Goal: Find specific page/section: Find specific page/section

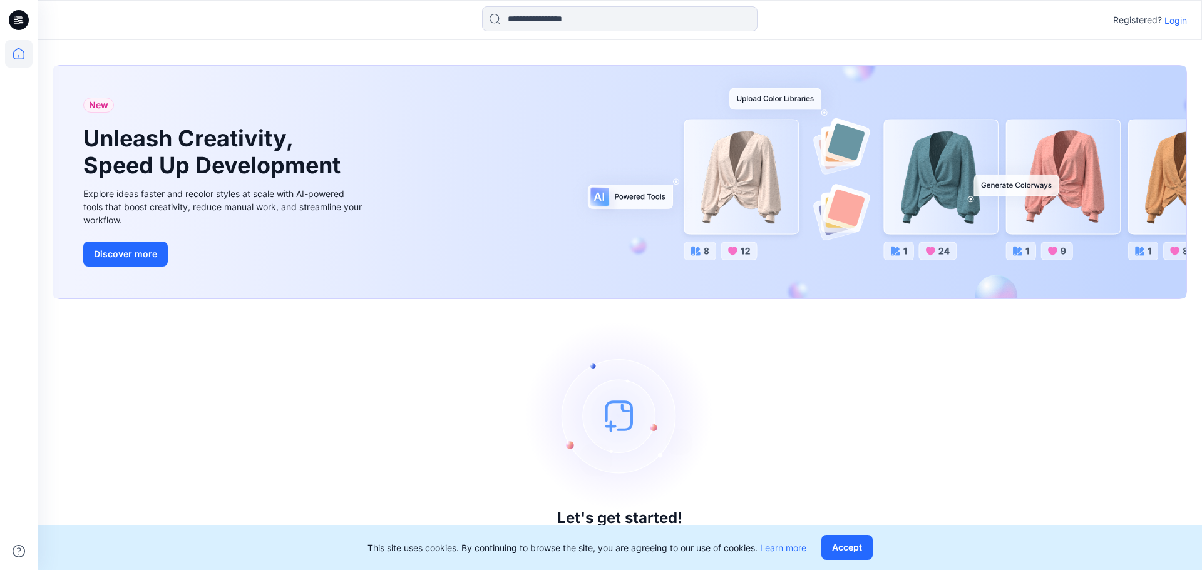
click at [1177, 21] on p "Login" at bounding box center [1175, 20] width 23 height 13
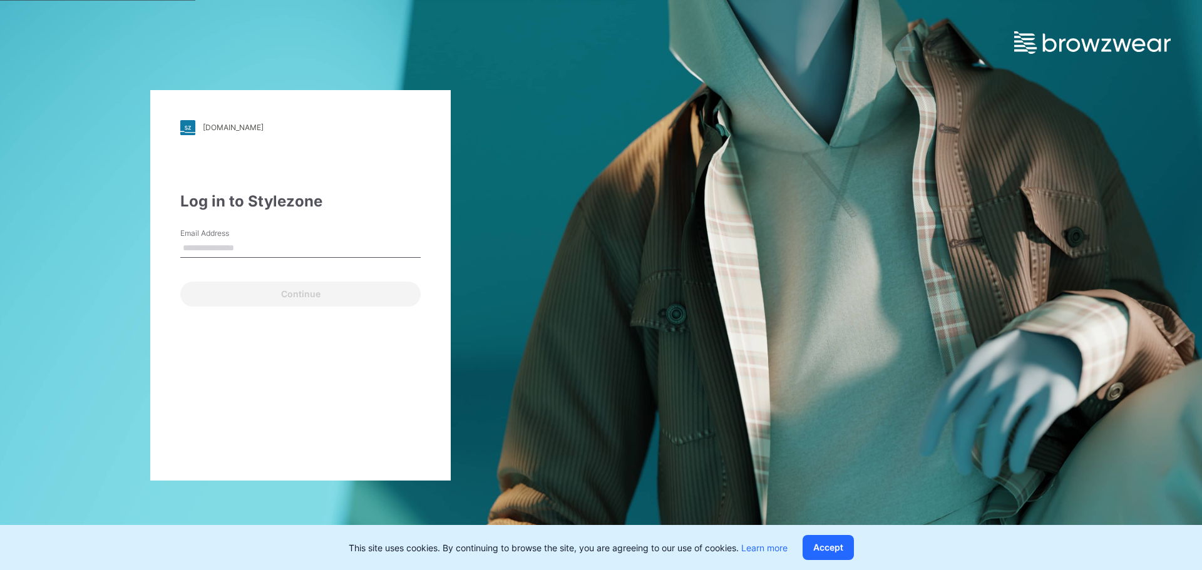
type input "**********"
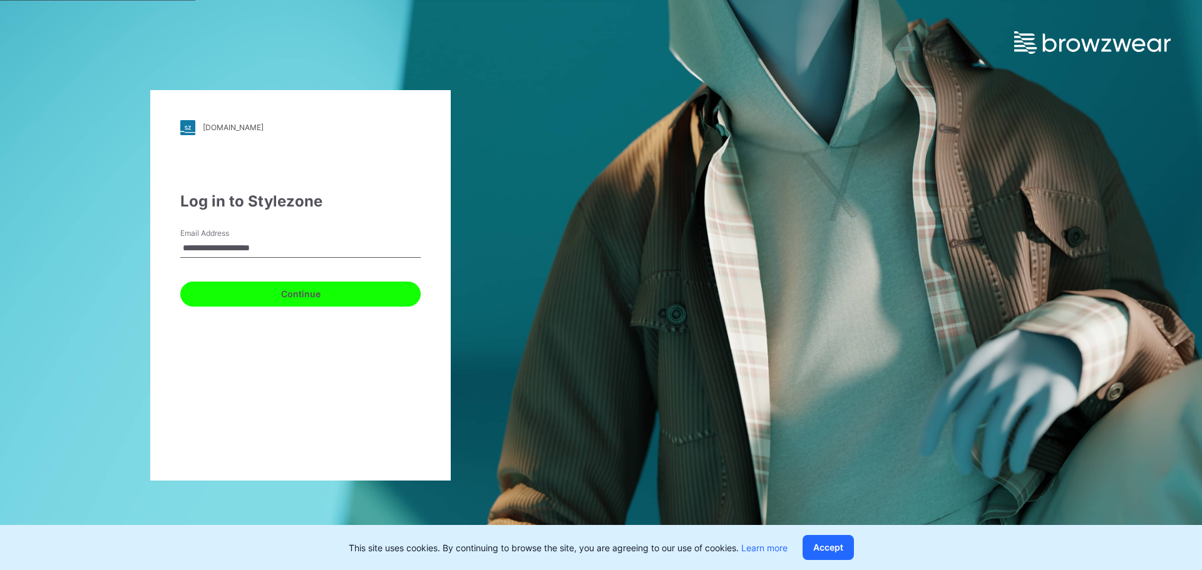
click at [361, 294] on button "Continue" at bounding box center [300, 294] width 240 height 25
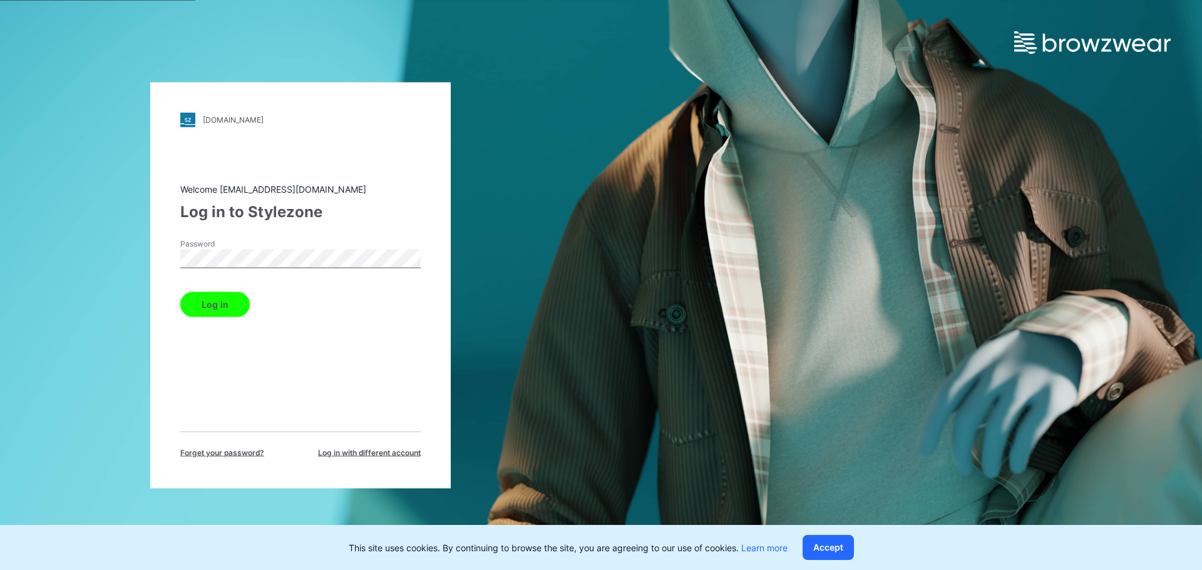
click at [218, 309] on button "Log in" at bounding box center [214, 304] width 69 height 25
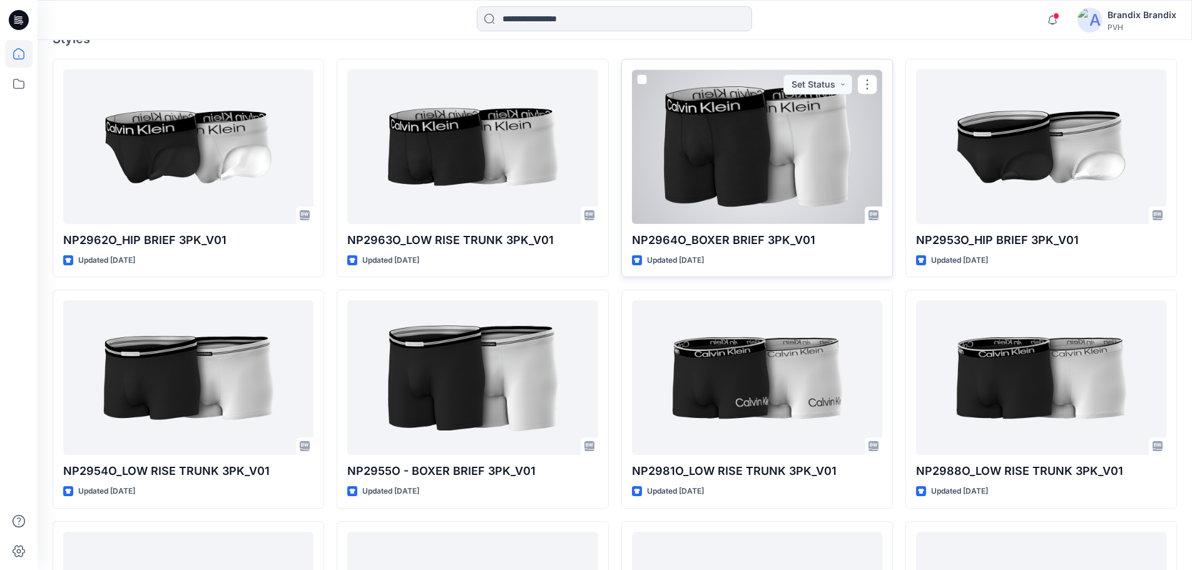
scroll to position [376, 0]
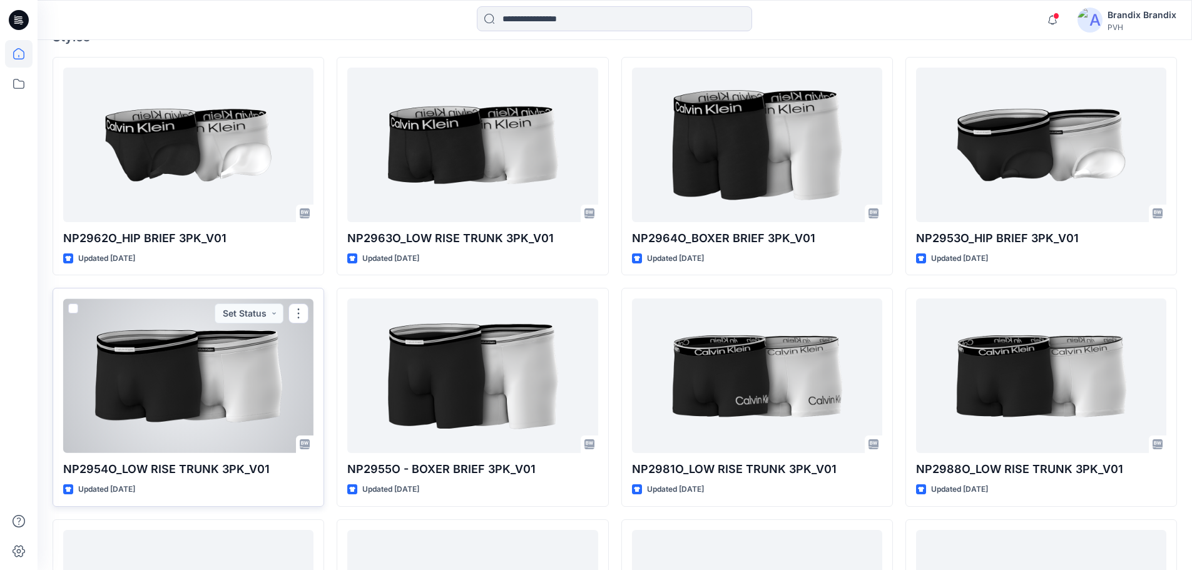
click at [227, 363] on div at bounding box center [188, 376] width 250 height 155
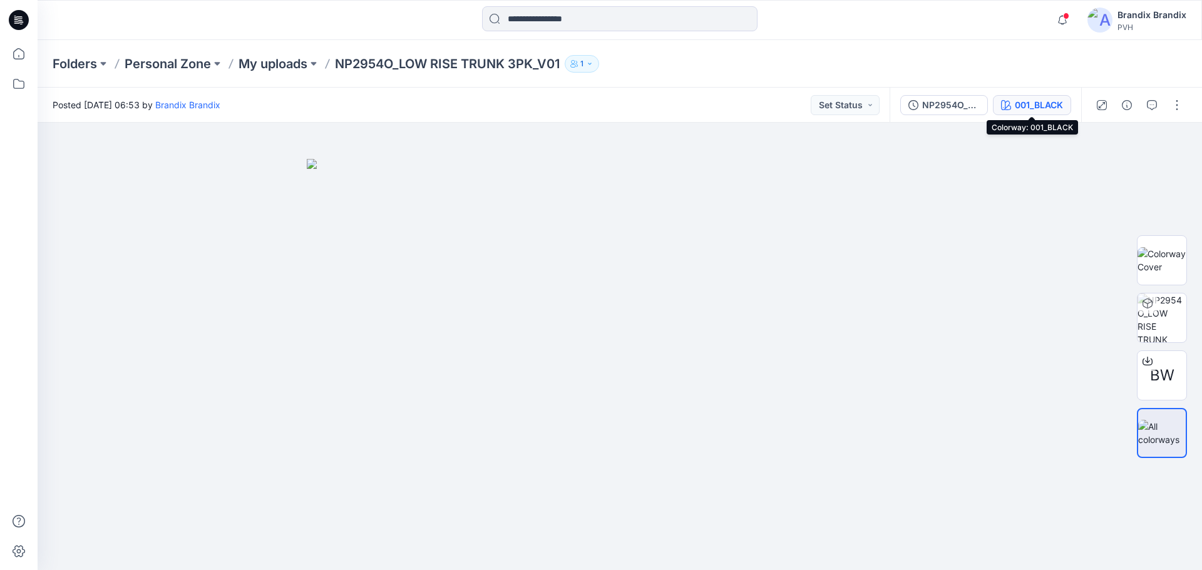
click at [1033, 105] on div "001_BLACK" at bounding box center [1039, 105] width 48 height 14
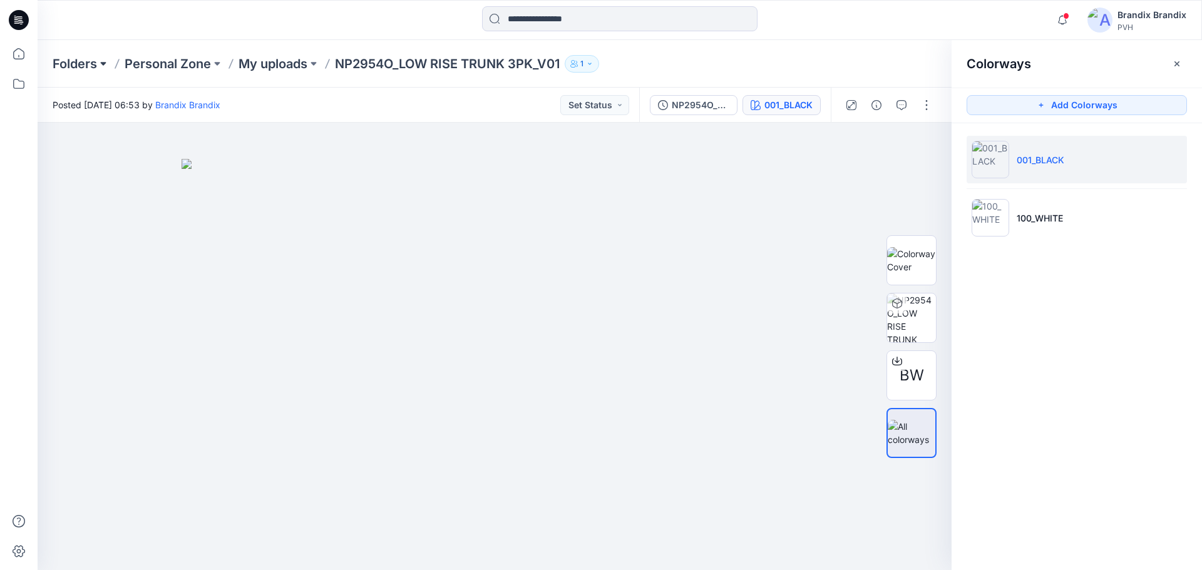
click at [101, 63] on button at bounding box center [103, 64] width 13 height 18
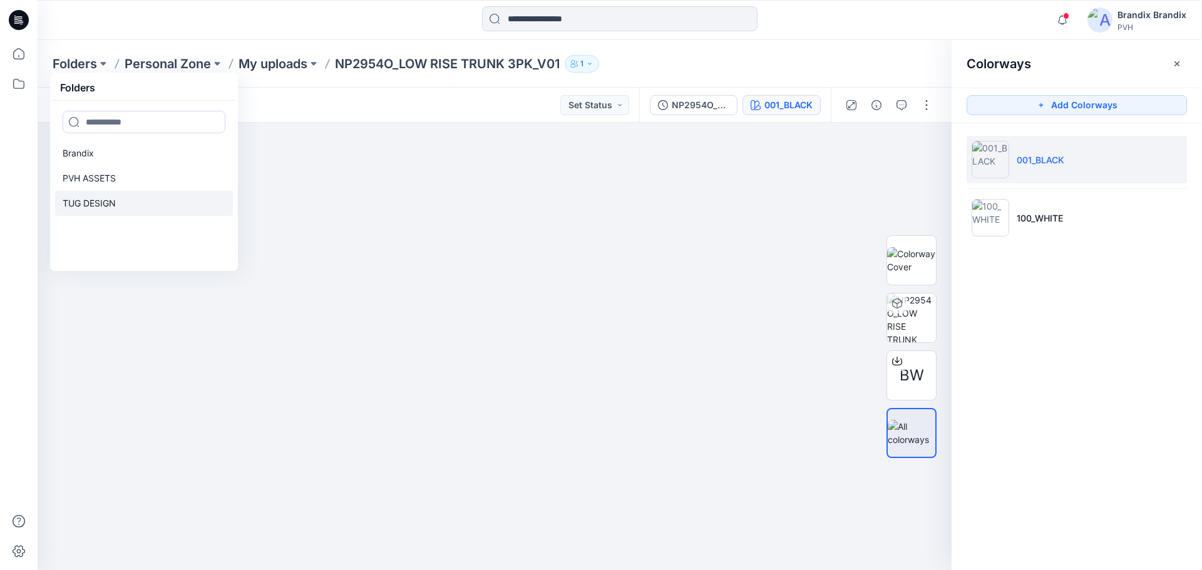
click at [100, 202] on p "TUG DESIGN" at bounding box center [89, 203] width 53 height 15
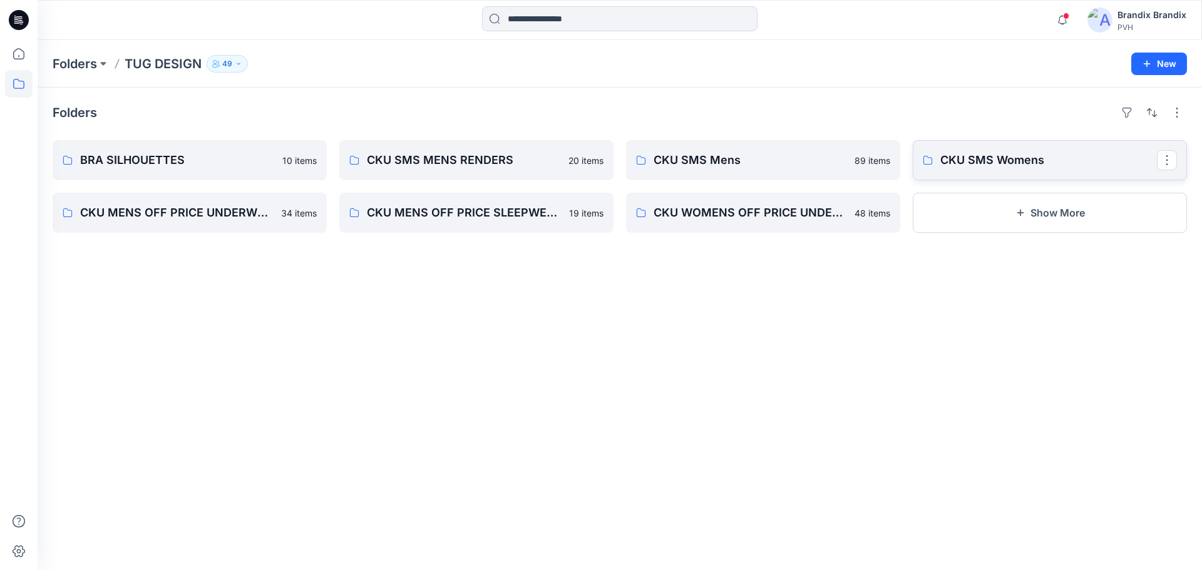
click at [1062, 160] on p "CKU SMS Womens" at bounding box center [1048, 160] width 217 height 18
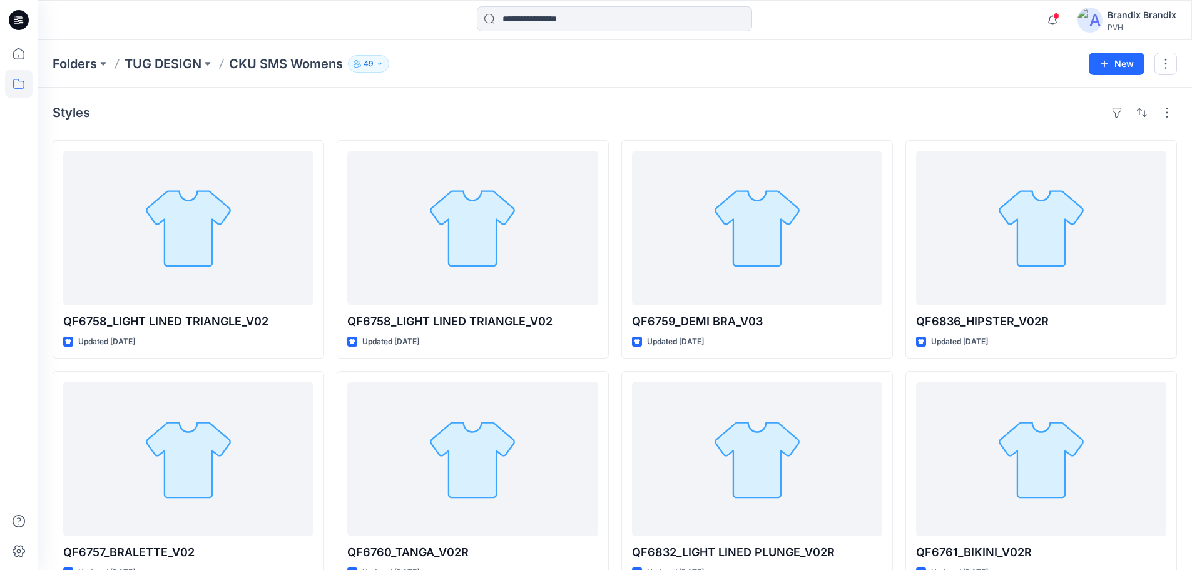
click at [163, 63] on p "TUG DESIGN" at bounding box center [163, 64] width 77 height 18
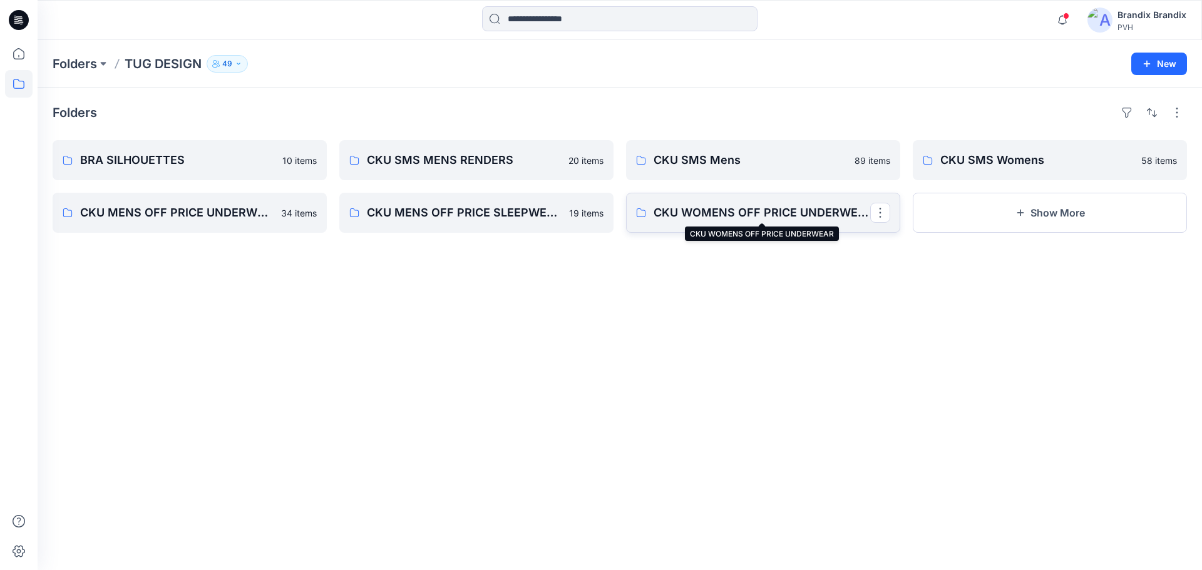
click at [743, 213] on p "CKU WOMENS OFF PRICE UNDERWEAR" at bounding box center [761, 213] width 217 height 18
click at [971, 154] on p "CKU SMS Womens" at bounding box center [1048, 160] width 217 height 18
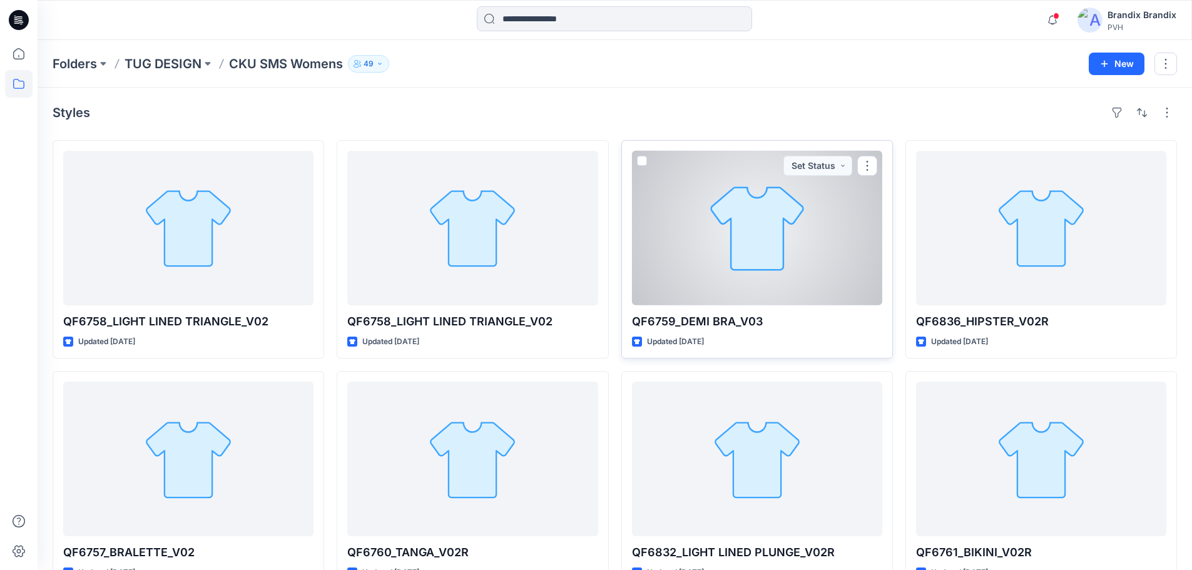
click at [770, 222] on div at bounding box center [757, 228] width 250 height 155
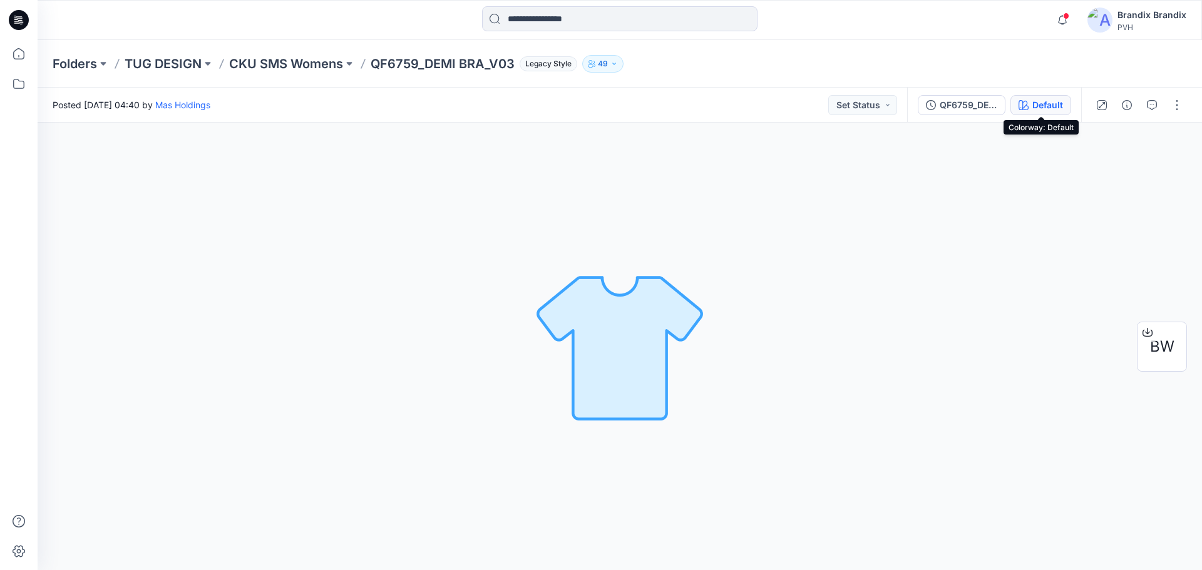
click at [1032, 107] on button "Default" at bounding box center [1040, 105] width 61 height 20
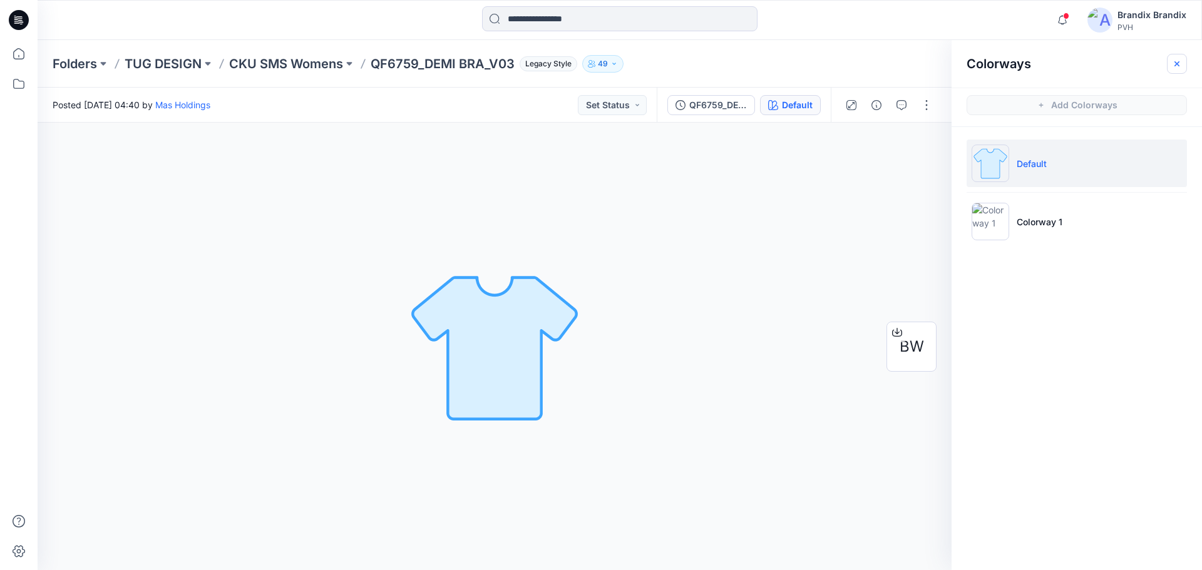
click at [1173, 64] on icon "button" at bounding box center [1177, 64] width 10 height 10
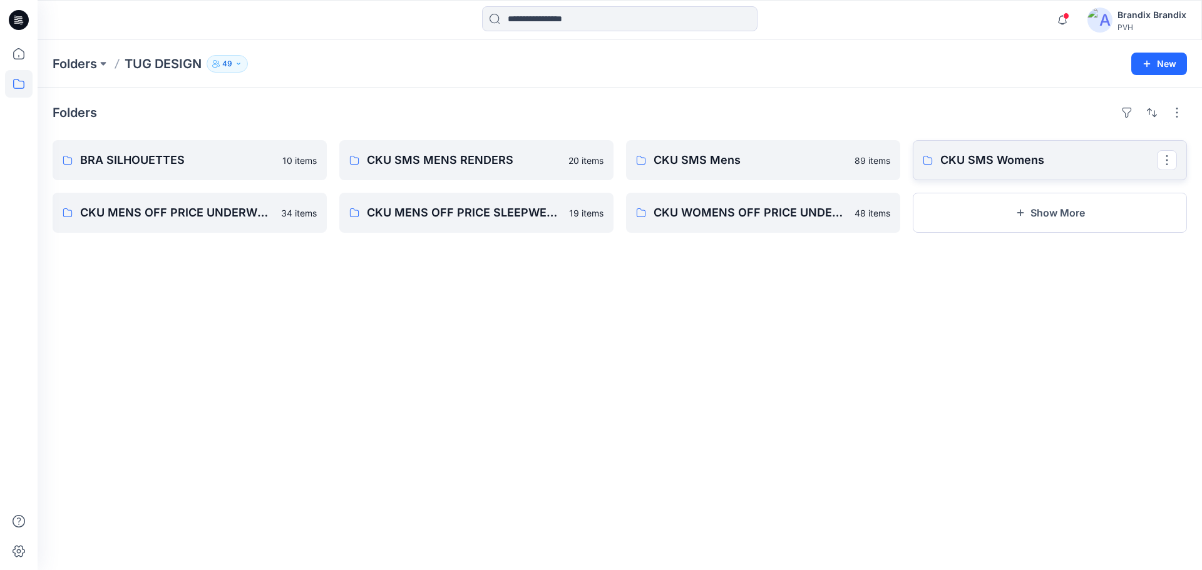
click at [975, 160] on p "CKU SMS Womens" at bounding box center [1048, 160] width 217 height 18
click at [174, 151] on link "BRA SILHOUETTES" at bounding box center [190, 160] width 274 height 40
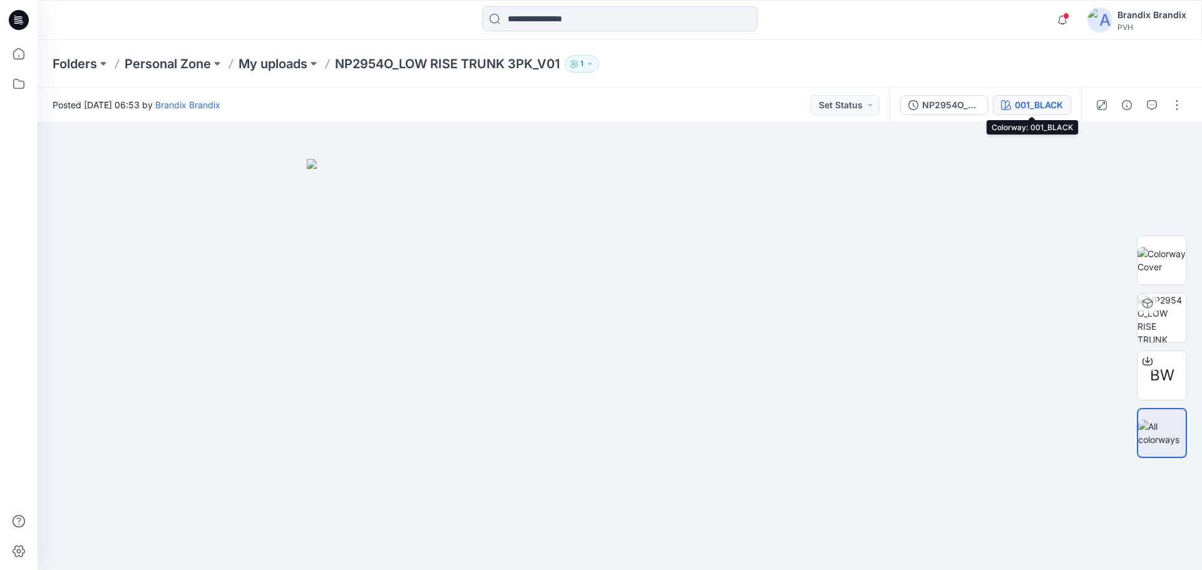
click at [1042, 107] on div "001_BLACK" at bounding box center [1039, 105] width 48 height 14
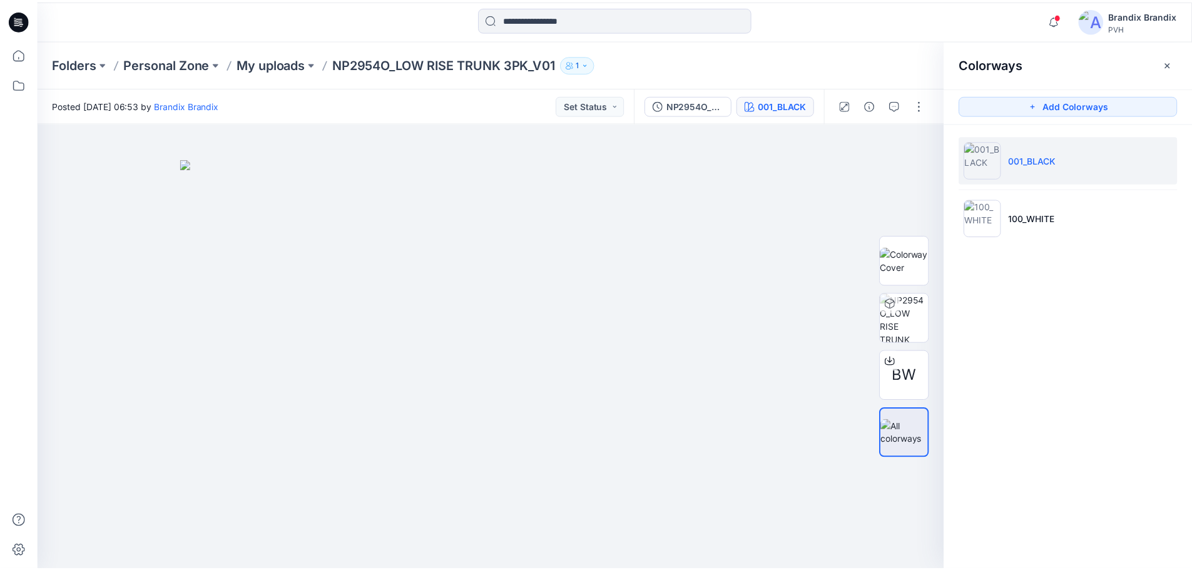
scroll to position [113, 0]
